Goal: Navigation & Orientation: Understand site structure

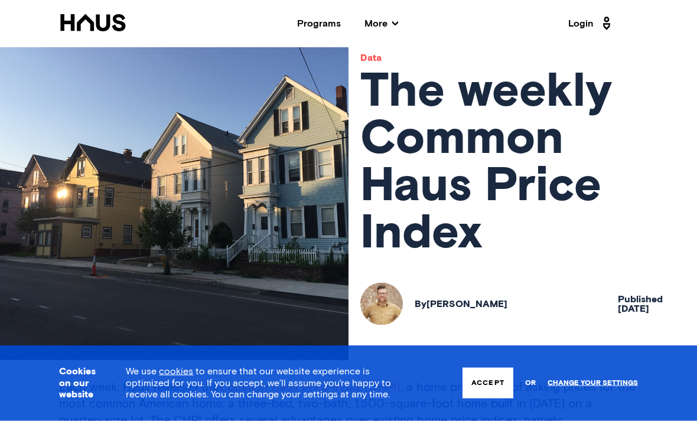
scroll to position [36, 0]
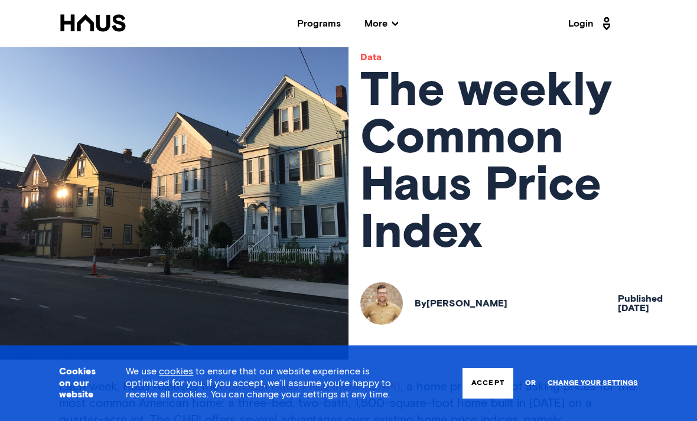
click at [487, 399] on button "Accept" at bounding box center [488, 383] width 51 height 31
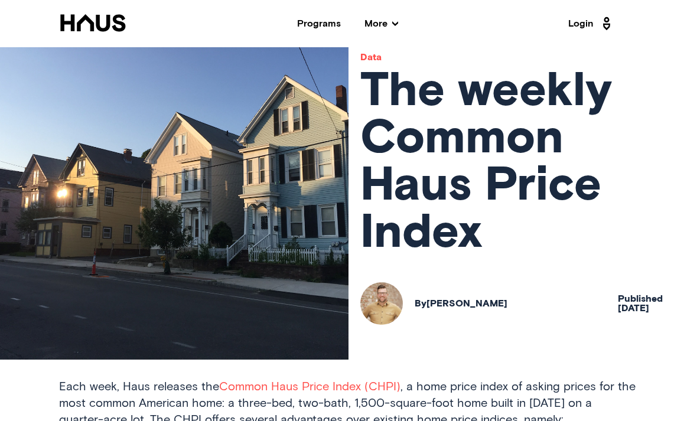
click at [483, 302] on div "By [PERSON_NAME]" at bounding box center [461, 303] width 93 height 9
click at [476, 307] on div "By [PERSON_NAME]" at bounding box center [461, 303] width 93 height 9
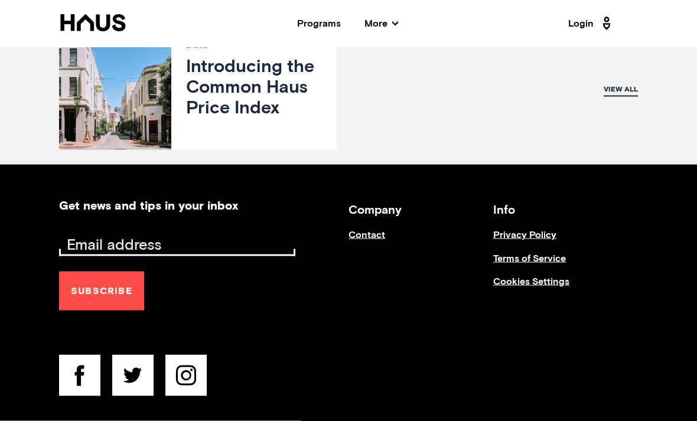
scroll to position [4031, 0]
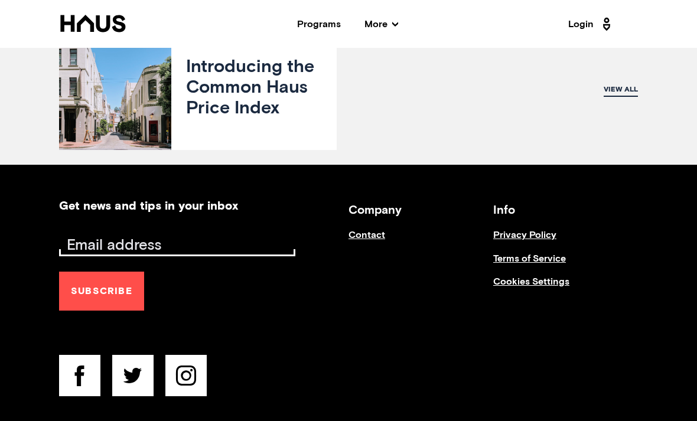
click at [373, 240] on link "Contact" at bounding box center [421, 240] width 145 height 23
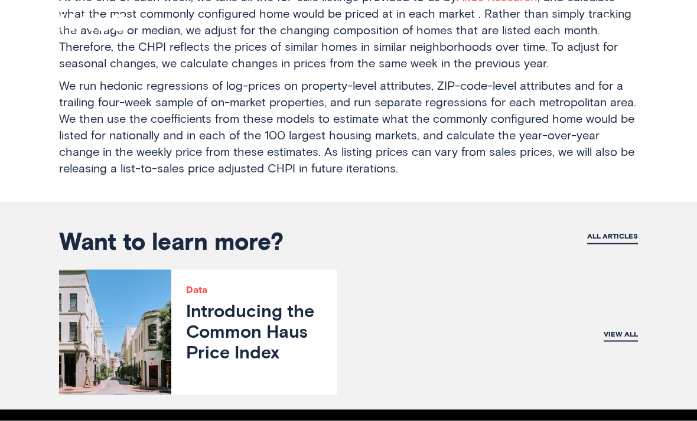
scroll to position [3786, 0]
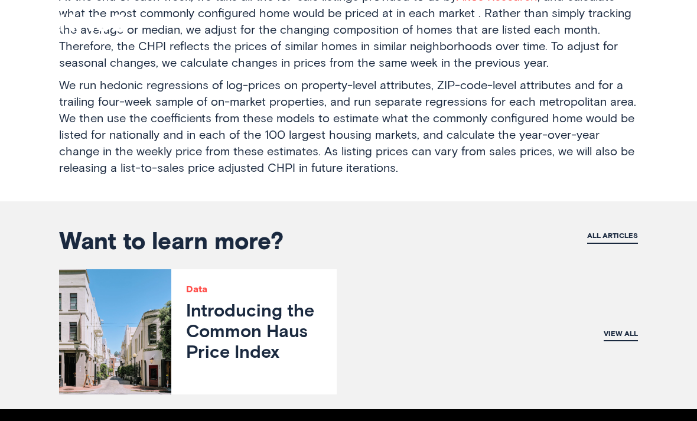
click at [268, 328] on h3 "Introducing the Common Haus Price Index" at bounding box center [254, 333] width 136 height 63
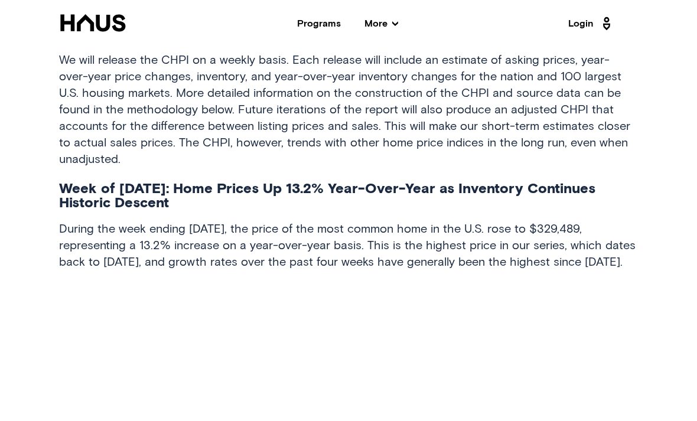
scroll to position [782, 0]
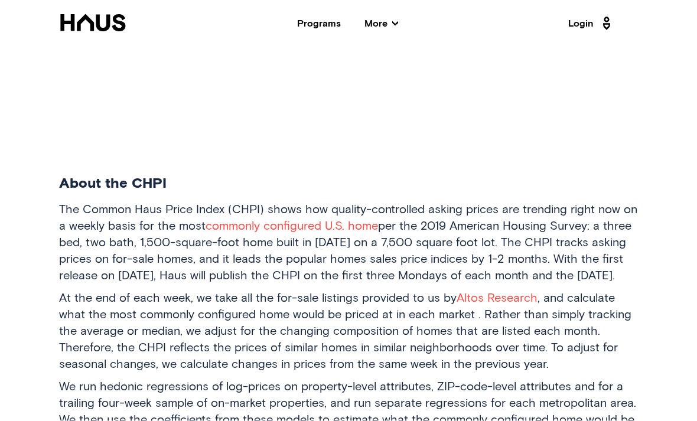
click at [596, 24] on link "Login" at bounding box center [591, 23] width 46 height 19
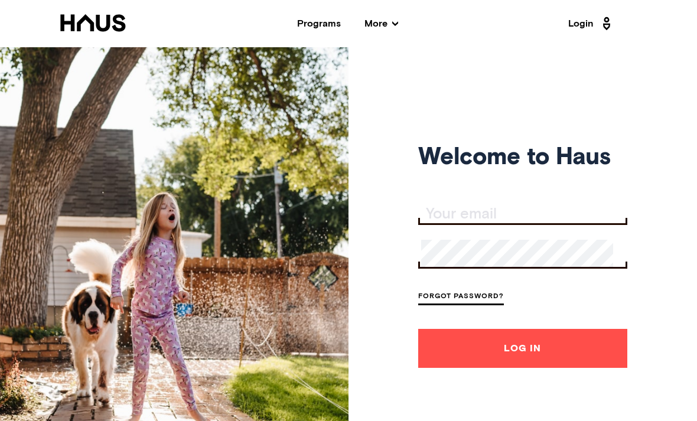
click at [329, 25] on div "Programs" at bounding box center [319, 23] width 44 height 9
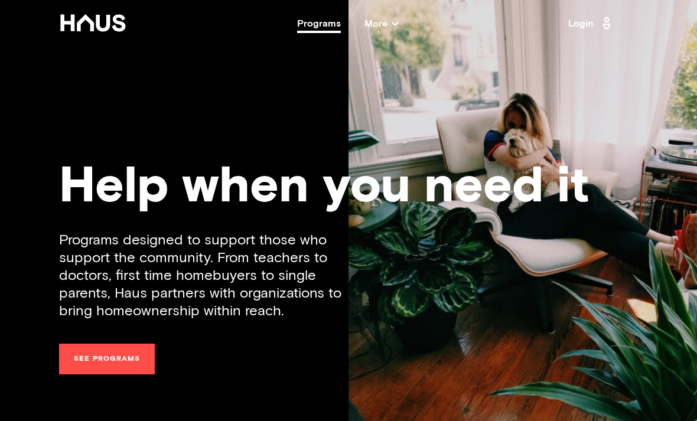
click at [390, 23] on span "More" at bounding box center [381, 23] width 34 height 9
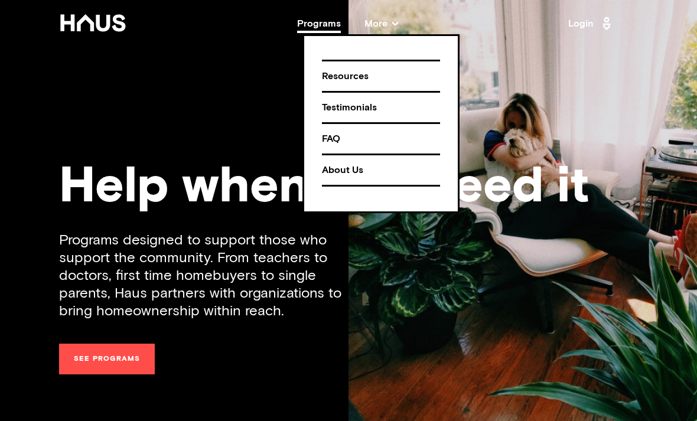
click at [362, 168] on div "About Us" at bounding box center [381, 170] width 118 height 21
